Goal: Find specific page/section: Find specific page/section

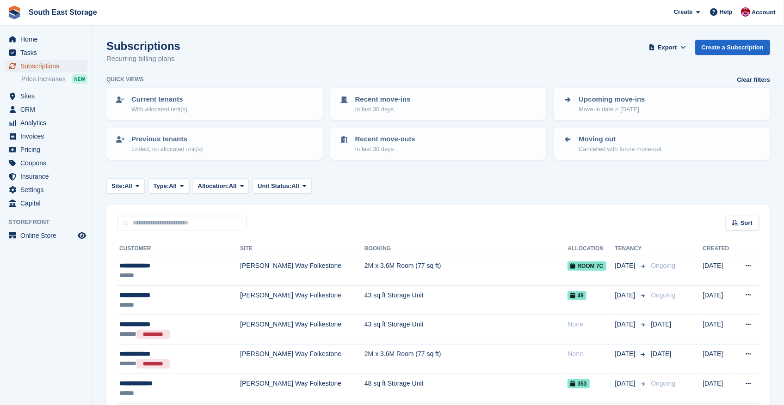
click at [33, 63] on span "Subscriptions" at bounding box center [47, 66] width 55 height 13
click at [25, 42] on span "Home" at bounding box center [47, 39] width 55 height 13
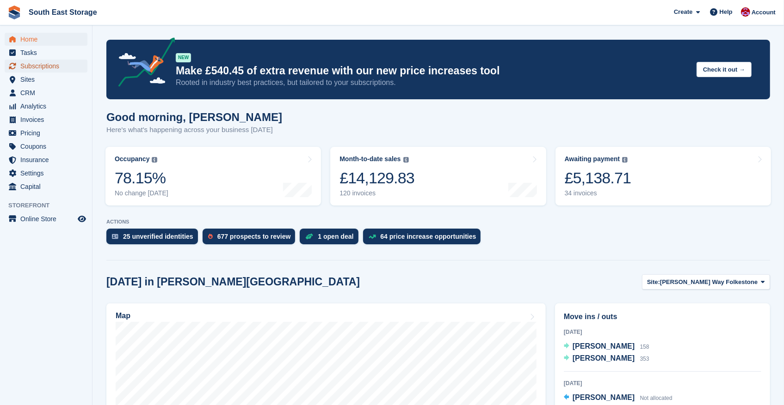
click at [31, 61] on span "Subscriptions" at bounding box center [47, 66] width 55 height 13
